Goal: Task Accomplishment & Management: Complete application form

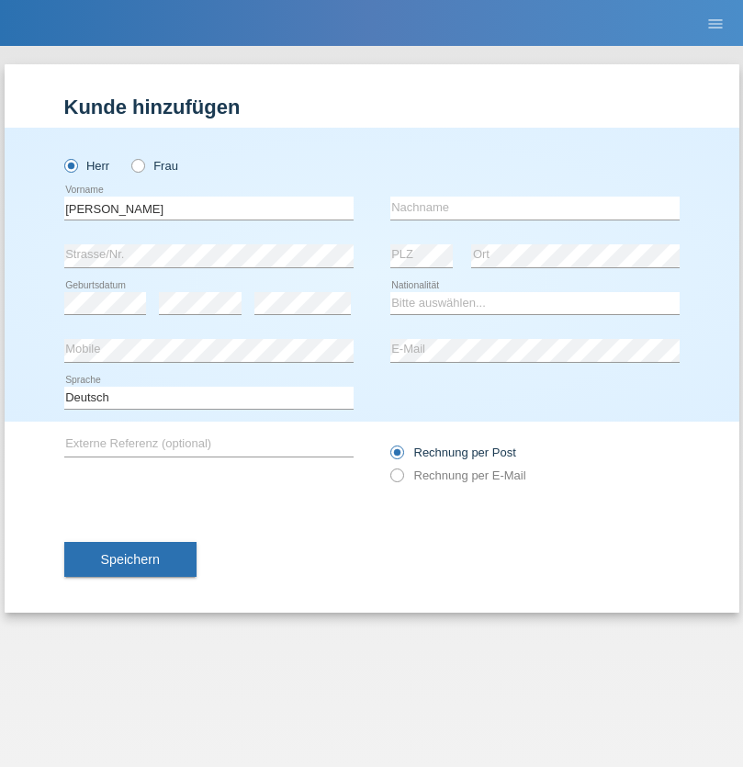
type input "[PERSON_NAME]"
click at [535, 208] on input "text" at bounding box center [534, 208] width 289 height 23
type input "Ferhati"
select select "DE"
select select "C"
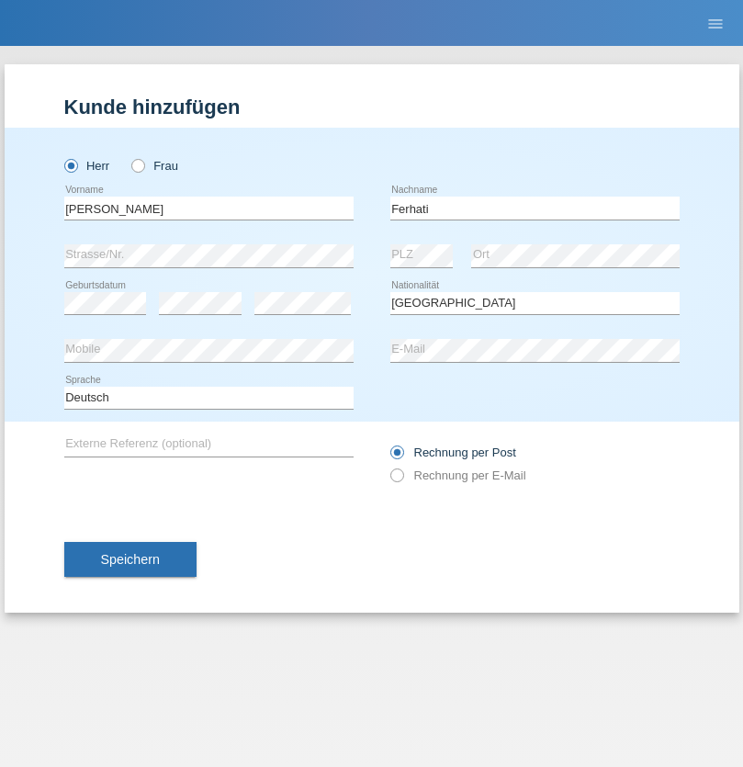
select select "14"
select select "02"
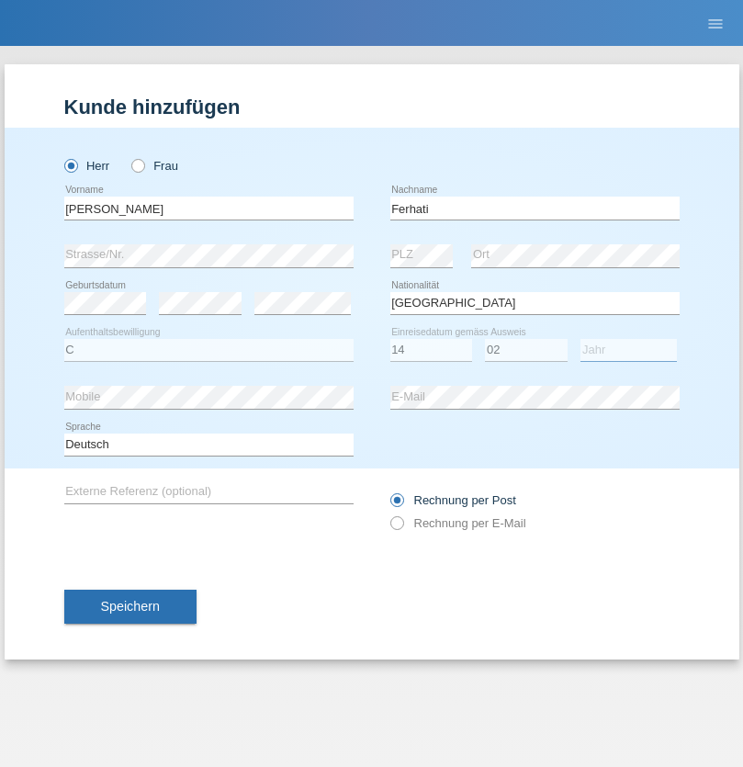
select select "2021"
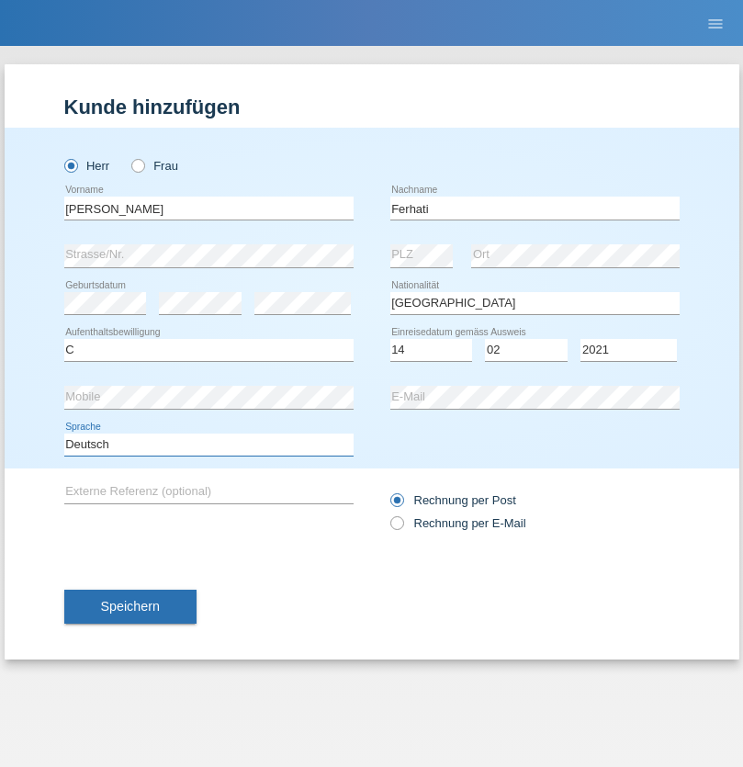
select select "en"
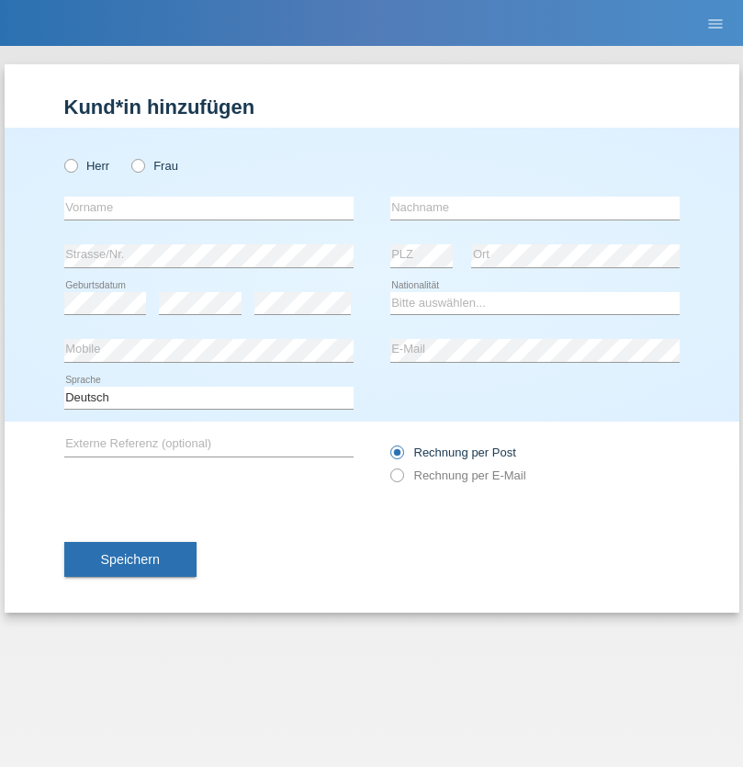
radio input "true"
click at [208, 208] on input "text" at bounding box center [208, 208] width 289 height 23
type input "firat"
click at [535, 208] on input "text" at bounding box center [534, 208] width 289 height 23
type input "kara"
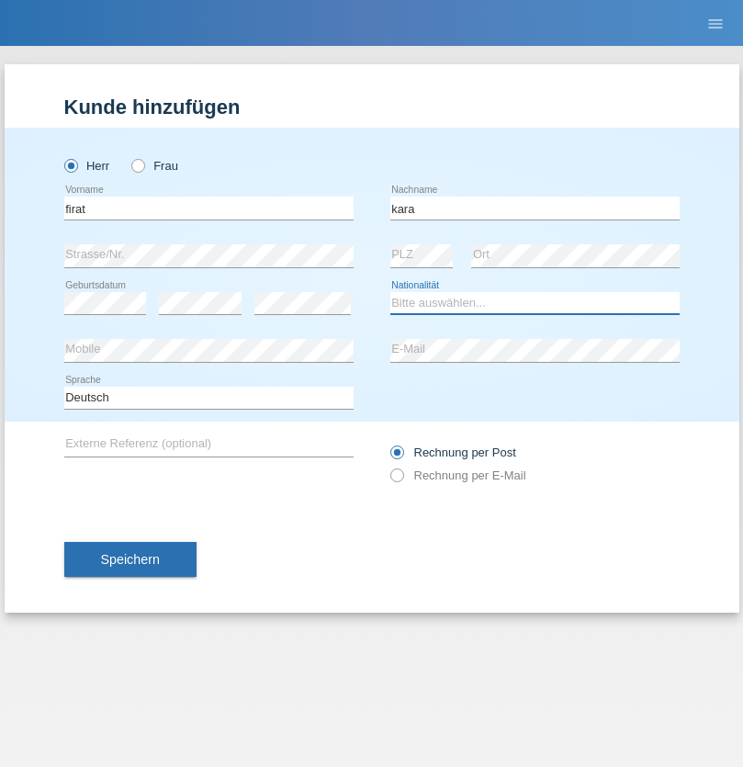
select select "CH"
radio input "true"
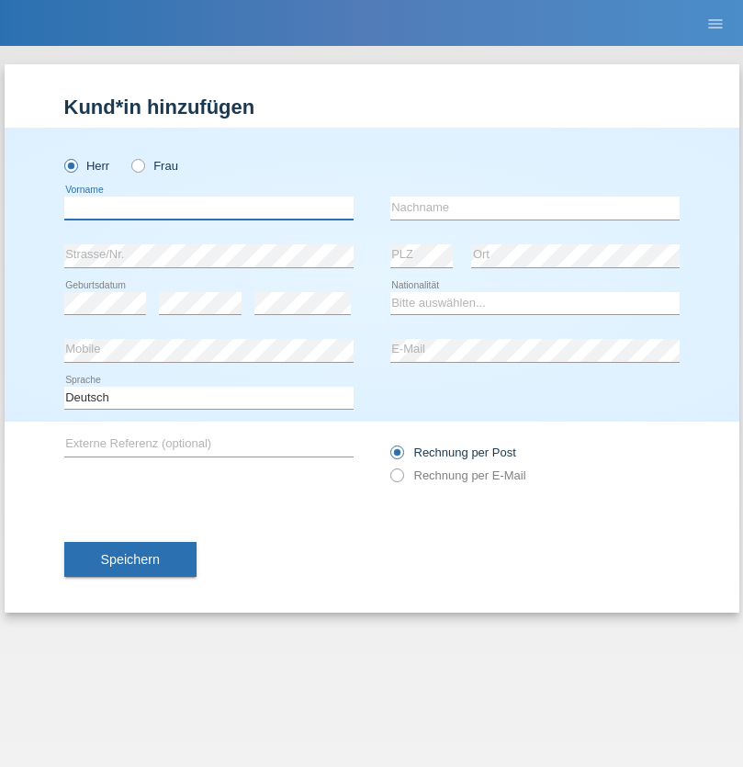
click at [208, 208] on input "text" at bounding box center [208, 208] width 289 height 23
type input "Bogdan"
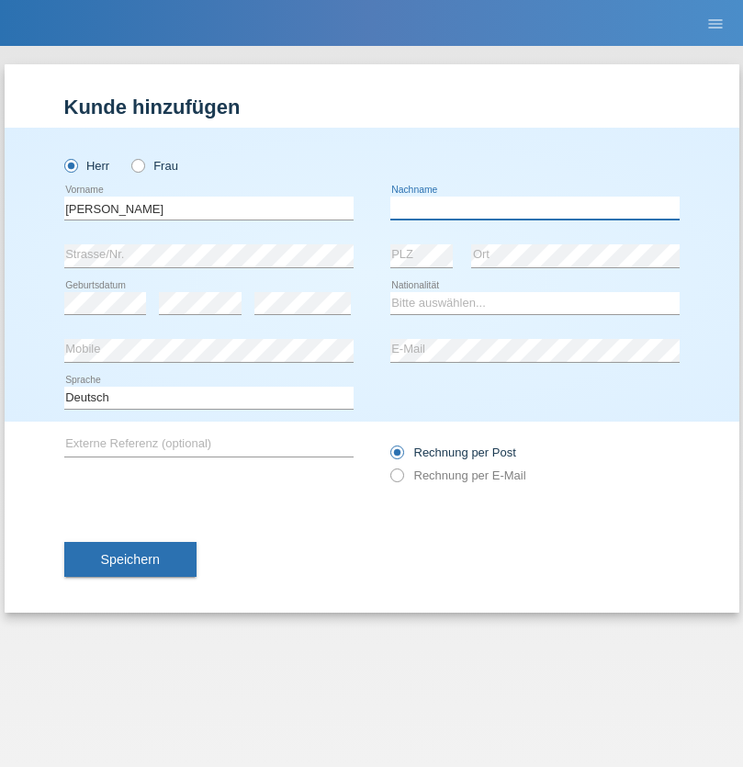
click at [535, 208] on input "text" at bounding box center [534, 208] width 289 height 23
type input "Cristian"
select select "RO"
select select "C"
select select "11"
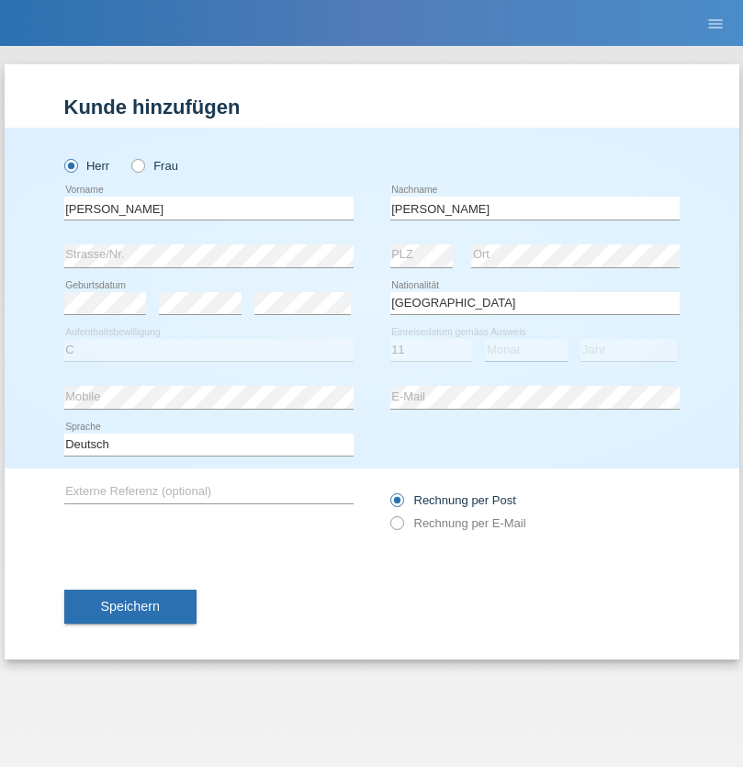
select select "02"
select select "2011"
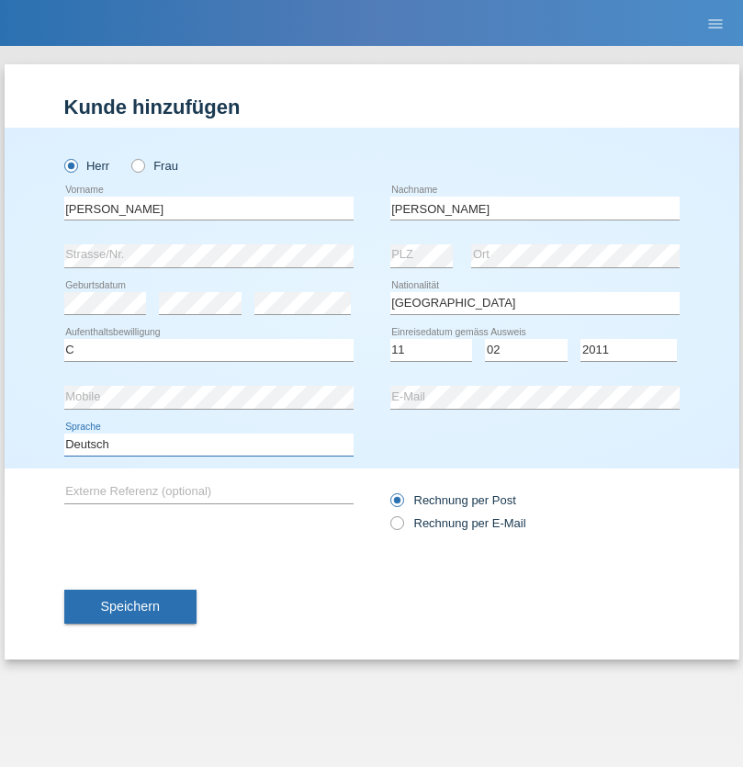
select select "en"
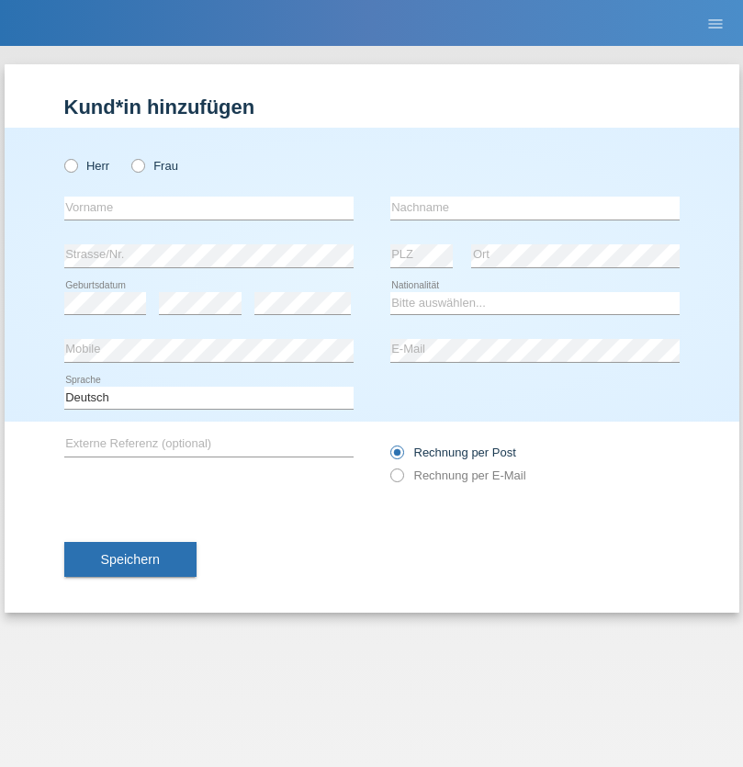
radio input "true"
click at [208, 208] on input "text" at bounding box center [208, 208] width 289 height 23
type input "Hasan"
click at [535, 208] on input "text" at bounding box center [534, 208] width 289 height 23
type input "Ymeri"
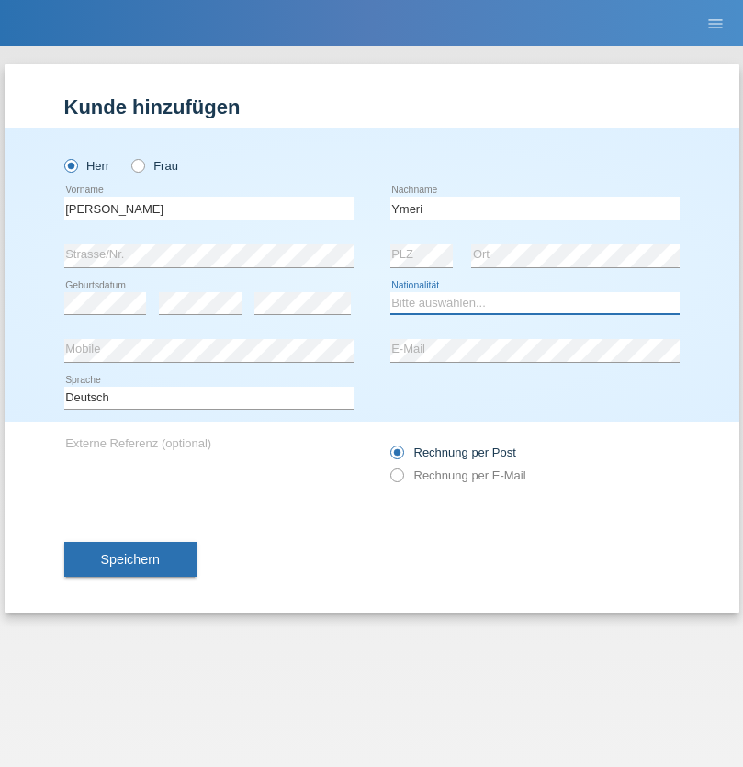
select select "XK"
select select "C"
select select "21"
select select "03"
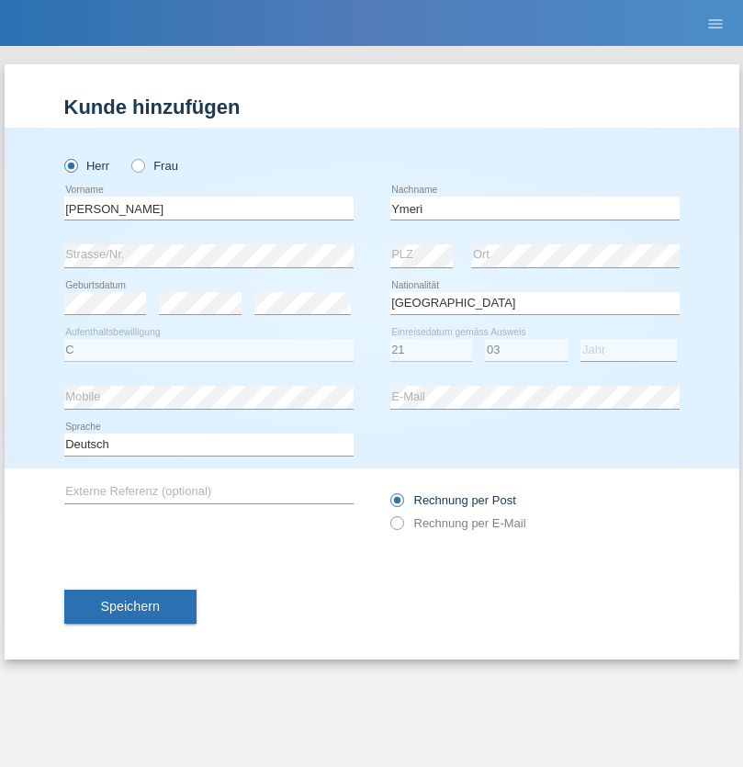
select select "1991"
